Goal: Information Seeking & Learning: Learn about a topic

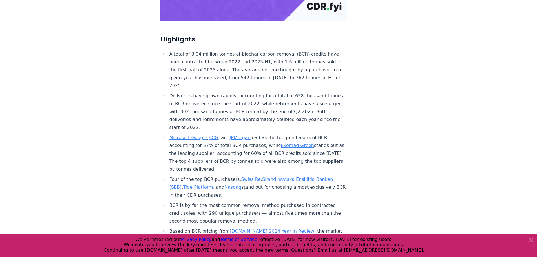
scroll to position [169, 0]
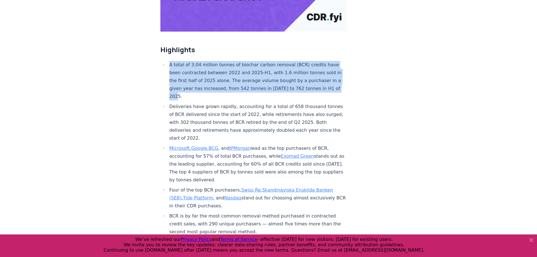
drag, startPoint x: 170, startPoint y: 46, endPoint x: 186, endPoint y: 78, distance: 36.2
click at [186, 78] on li "A total of 3.04 million tonnes of biochar carbon removal (BCR) credits have bee…" at bounding box center [257, 80] width 179 height 39
copy li "A total of 3.04 million tonnes of biochar carbon removal (BCR) credits have bee…"
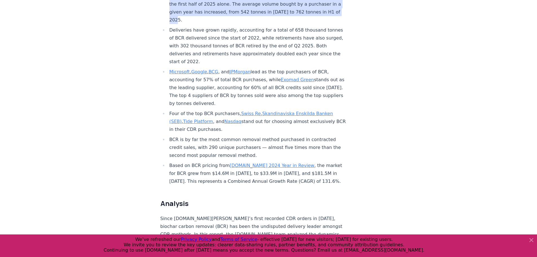
scroll to position [254, 0]
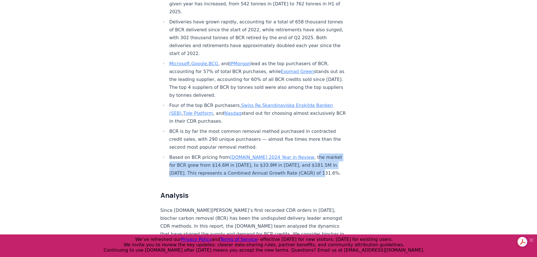
drag, startPoint x: 287, startPoint y: 140, endPoint x: 309, endPoint y: 157, distance: 27.6
click at [309, 157] on li "Based on BCR pricing from [DOMAIN_NAME] 2024 Year in Review , the market for BC…" at bounding box center [257, 165] width 179 height 24
copy li "he market for BCR grew from $14.6M in [DATE], to $33.9M in [DATE], and $181.5M …"
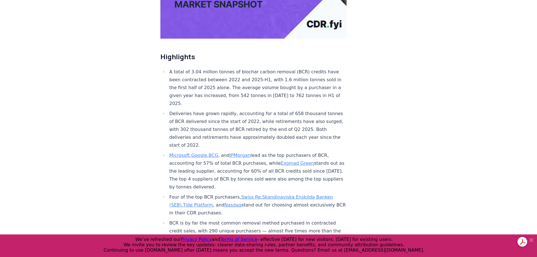
scroll to position [169, 0]
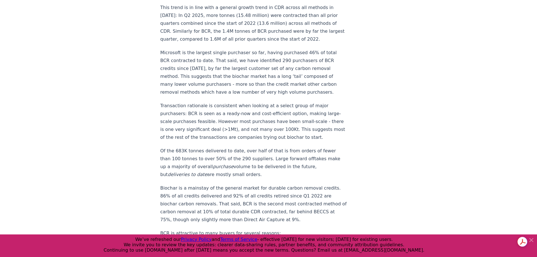
scroll to position [649, 0]
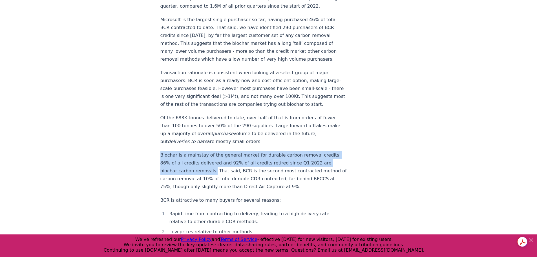
drag, startPoint x: 160, startPoint y: 144, endPoint x: 212, endPoint y: 160, distance: 54.8
copy p "Biochar is a mainstay of the general market for durable carbon removal credits.…"
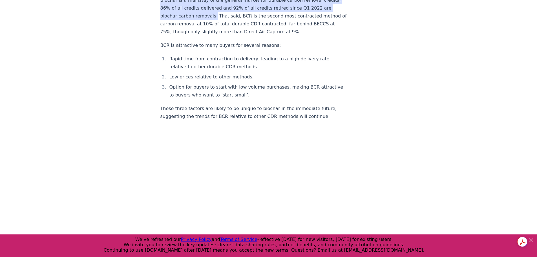
scroll to position [790, 0]
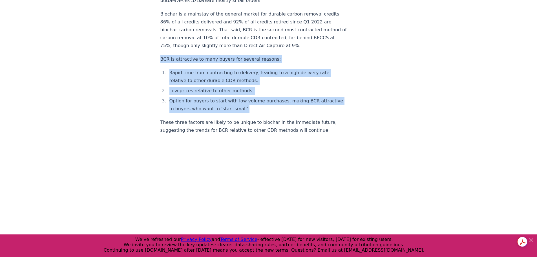
drag, startPoint x: 160, startPoint y: 49, endPoint x: 271, endPoint y: 98, distance: 121.0
copy div "BCR is attractive to many buyers for several reasons: Rapid time from contracti…"
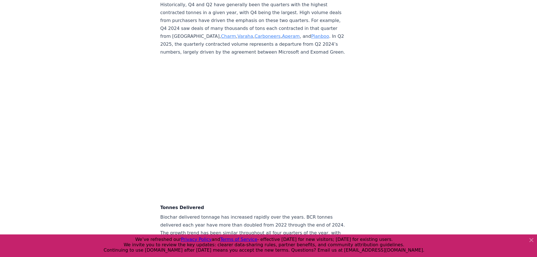
scroll to position [1579, 0]
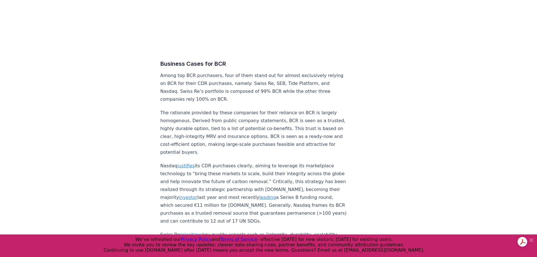
scroll to position [2454, 0]
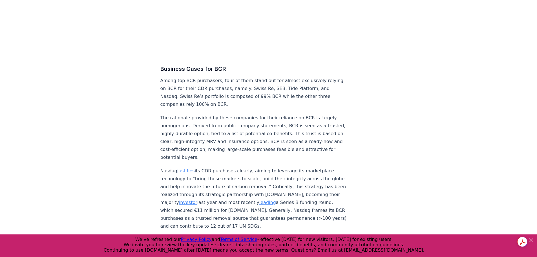
click at [204, 150] on p "The rationale provided by these companies for their reliance on BCR is largely …" at bounding box center [253, 137] width 187 height 47
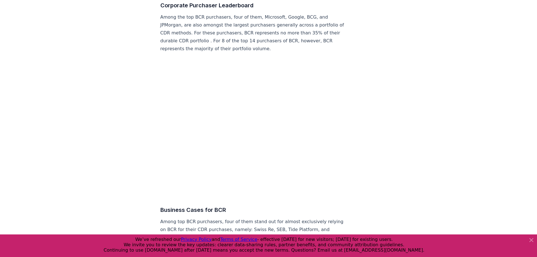
scroll to position [2341, 0]
